Goal: Transaction & Acquisition: Purchase product/service

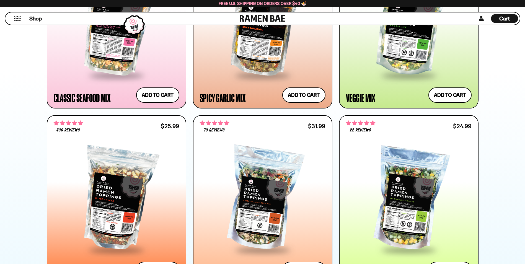
scroll to position [427, 0]
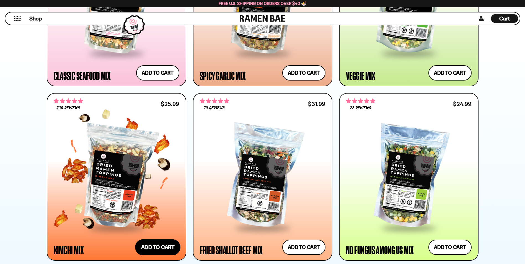
click at [145, 247] on button "Add to cart Add ― Regular price $25.99 Regular price Sale price $25.99 Unit pri…" at bounding box center [157, 247] width 45 height 16
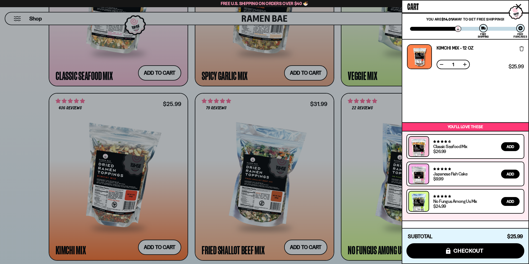
click at [303, 245] on div at bounding box center [264, 132] width 529 height 264
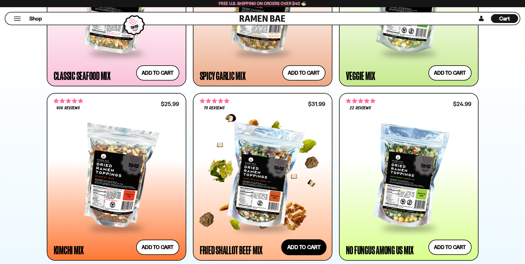
click at [305, 247] on button "Add to cart Add ― Regular price $31.99 Regular price Sale price $31.99 Unit pri…" at bounding box center [303, 247] width 45 height 16
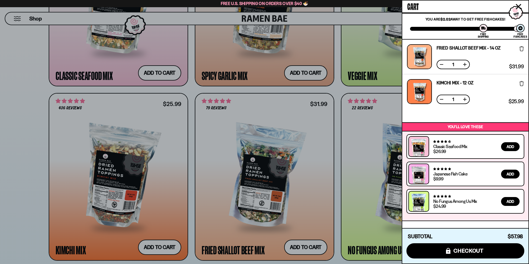
click at [339, 218] on div at bounding box center [264, 132] width 529 height 264
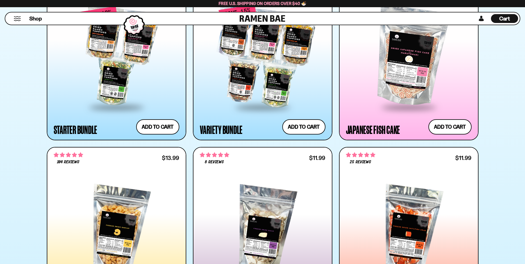
scroll to position [774, 0]
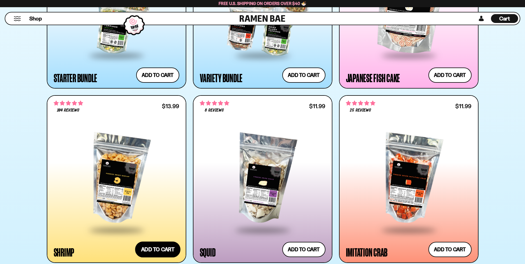
click at [152, 248] on button "Add to cart Add ― Regular price $13.99 Regular price Sale price $13.99 Unit pri…" at bounding box center [157, 250] width 45 height 16
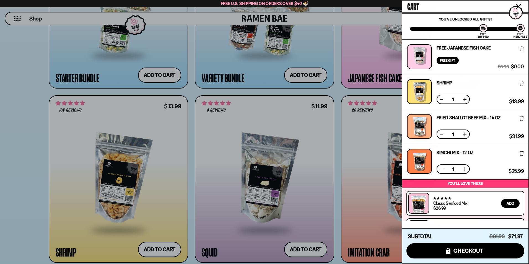
click at [337, 259] on div at bounding box center [264, 132] width 529 height 264
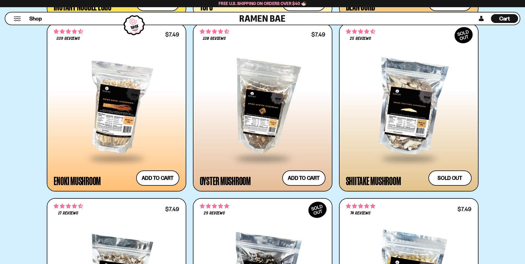
scroll to position [1180, 0]
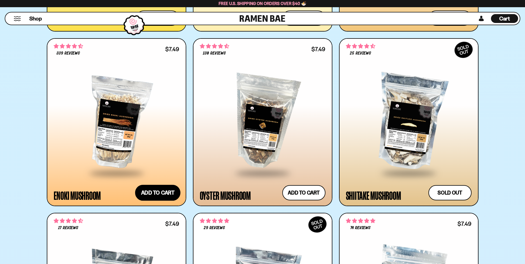
click at [169, 194] on button "Add to cart Add ― Regular price $7.49 Regular price Sale price $7.49 Unit price…" at bounding box center [157, 193] width 45 height 16
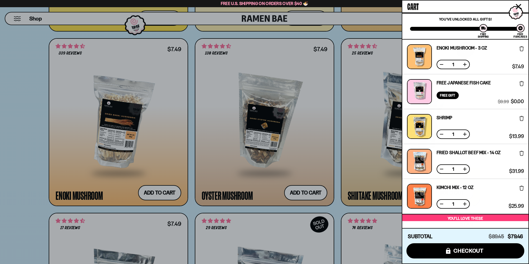
click at [277, 196] on div at bounding box center [264, 132] width 529 height 264
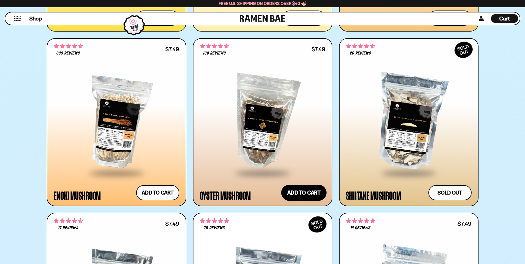
click at [297, 196] on button "Add to cart Add ― Regular price $7.49 Regular price Sale price $7.49 Unit price…" at bounding box center [303, 193] width 45 height 16
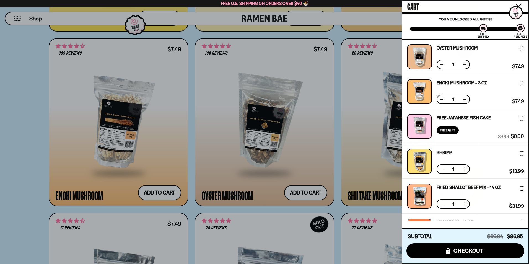
click at [337, 212] on div at bounding box center [264, 132] width 529 height 264
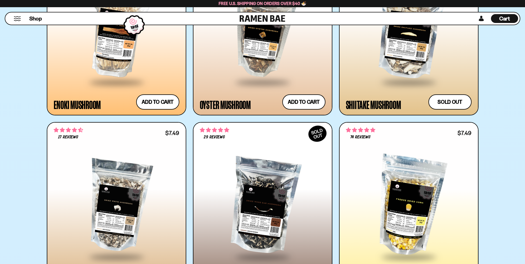
scroll to position [1361, 0]
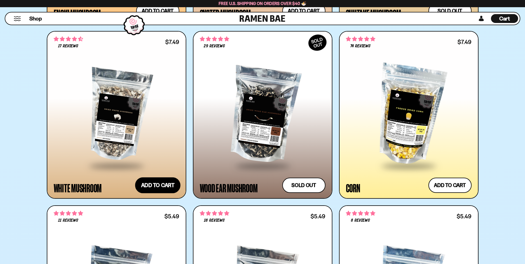
click at [156, 183] on button "Add to cart Add ― Regular price $7.49 Regular price Sale price $7.49 Unit price…" at bounding box center [157, 185] width 45 height 16
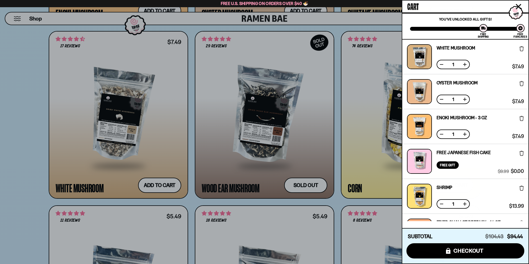
click at [187, 200] on div at bounding box center [264, 132] width 529 height 264
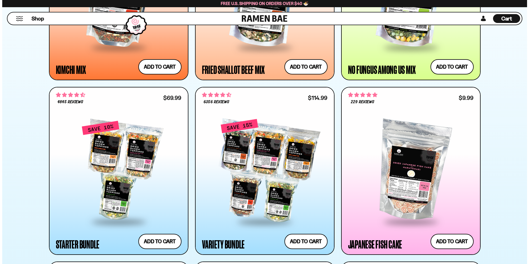
scroll to position [599, 0]
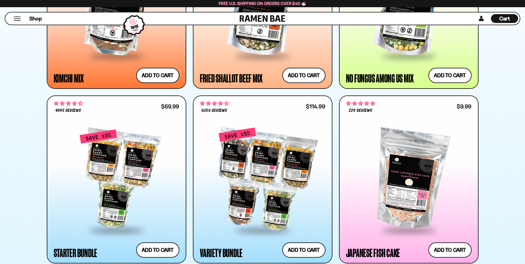
click at [502, 19] on span "Cart" at bounding box center [504, 18] width 11 height 7
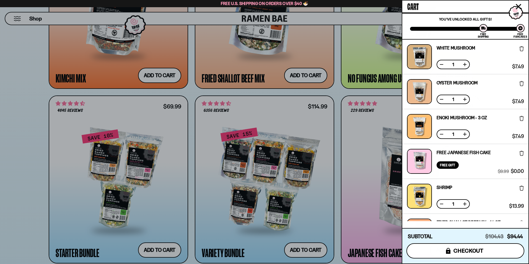
click at [459, 250] on span "checkout" at bounding box center [468, 251] width 30 height 6
